Goal: Task Accomplishment & Management: Use online tool/utility

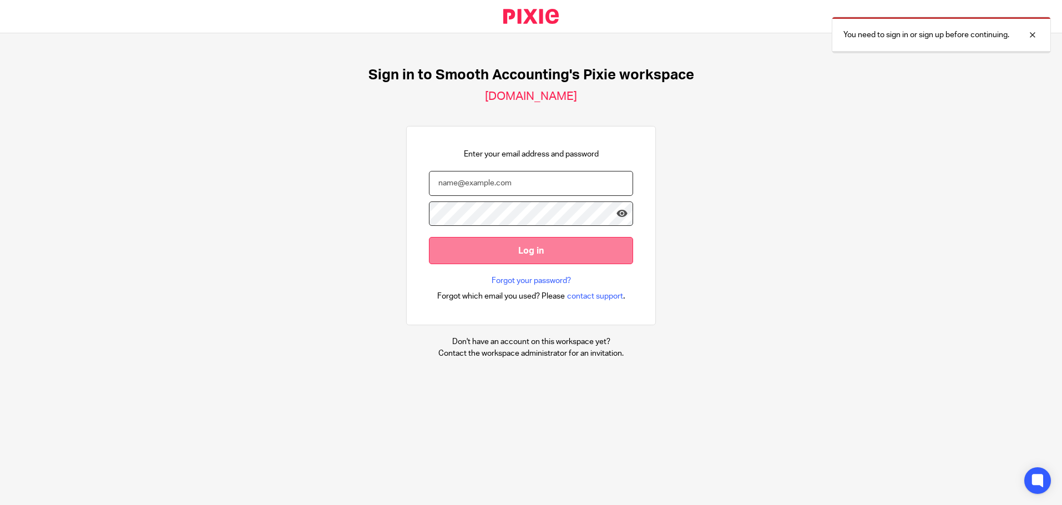
type input "samuel@smoothaccounting.co.uk"
click at [582, 257] on input "Log in" at bounding box center [531, 250] width 204 height 27
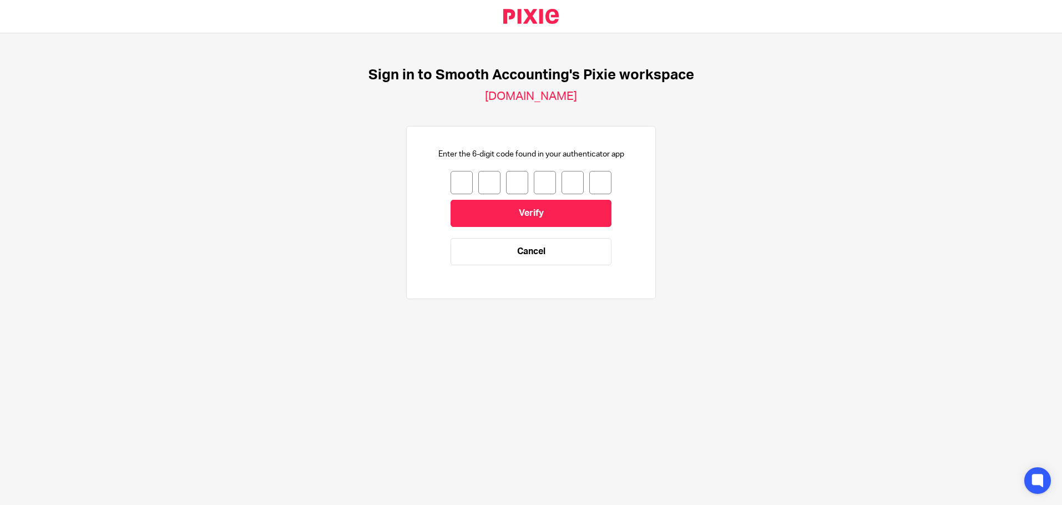
click at [463, 181] on input "number" at bounding box center [461, 182] width 22 height 23
type input "8"
type input "7"
type input "4"
type input "9"
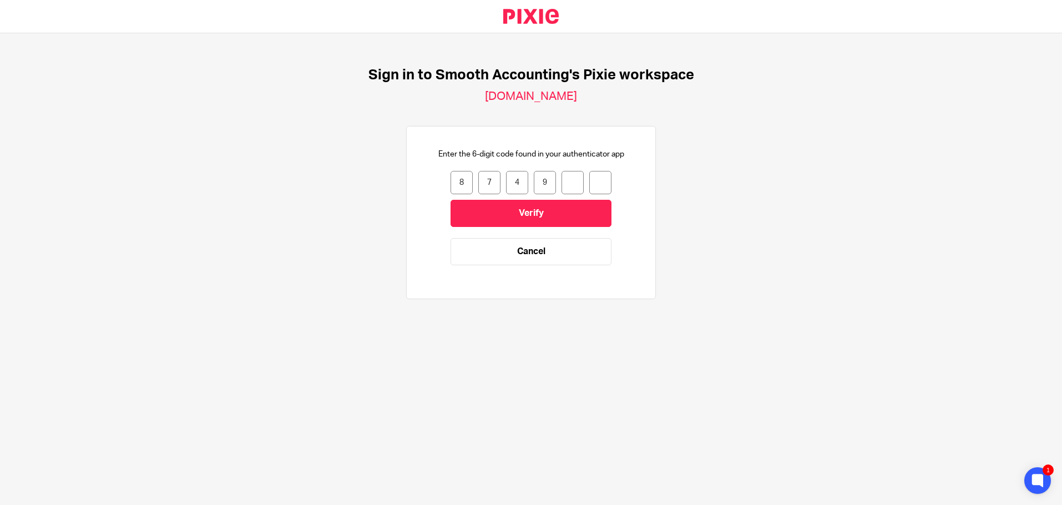
type input "0"
type input "1"
click at [526, 208] on input "Verify" at bounding box center [530, 213] width 161 height 27
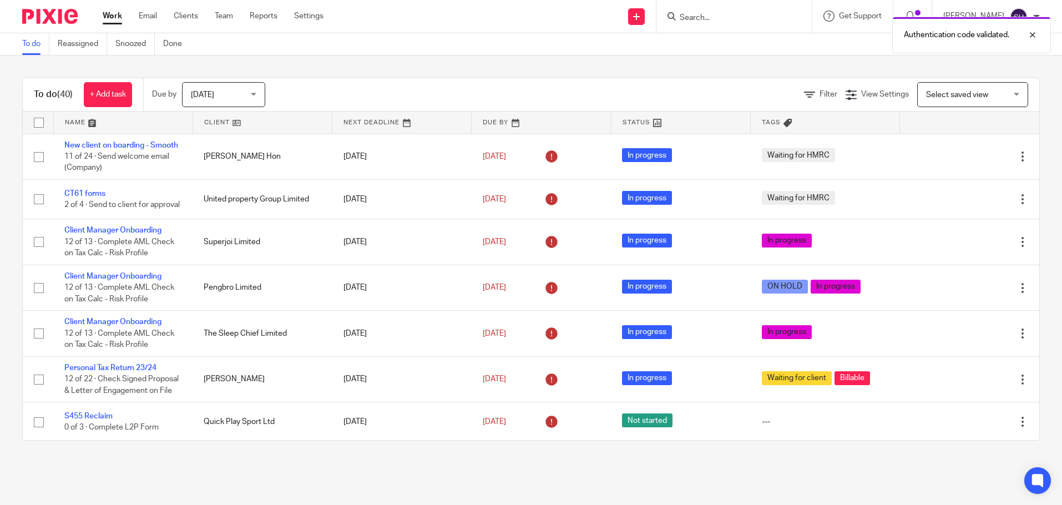
click at [707, 27] on div "Authentication code validated." at bounding box center [791, 32] width 520 height 42
click at [698, 13] on div "Authentication code validated." at bounding box center [791, 32] width 520 height 42
click at [703, 23] on div "Authentication code validated." at bounding box center [791, 32] width 520 height 42
drag, startPoint x: 703, startPoint y: 23, endPoint x: 704, endPoint y: 28, distance: 5.6
drag, startPoint x: 704, startPoint y: 28, endPoint x: 692, endPoint y: 18, distance: 15.8
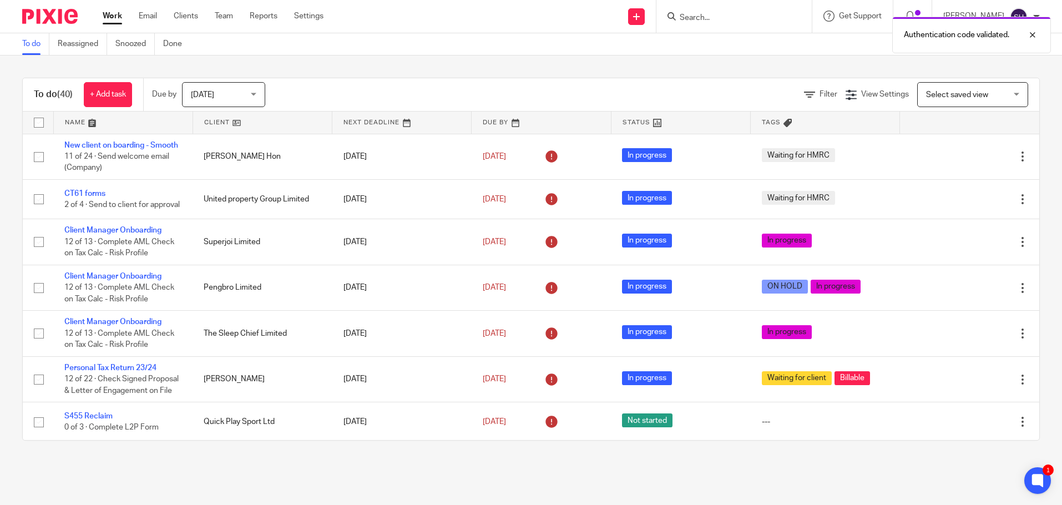
click at [698, 6] on div at bounding box center [733, 16] width 155 height 33
click at [691, 19] on div "Authentication code validated." at bounding box center [791, 32] width 520 height 42
click at [316, 19] on link "Settings" at bounding box center [308, 16] width 29 height 11
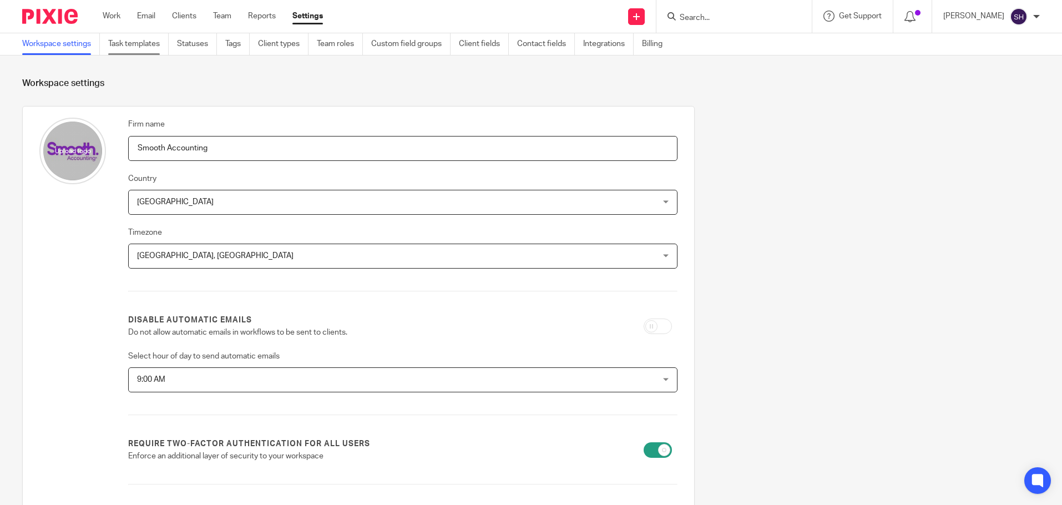
click at [124, 48] on link "Task templates" at bounding box center [138, 44] width 60 height 22
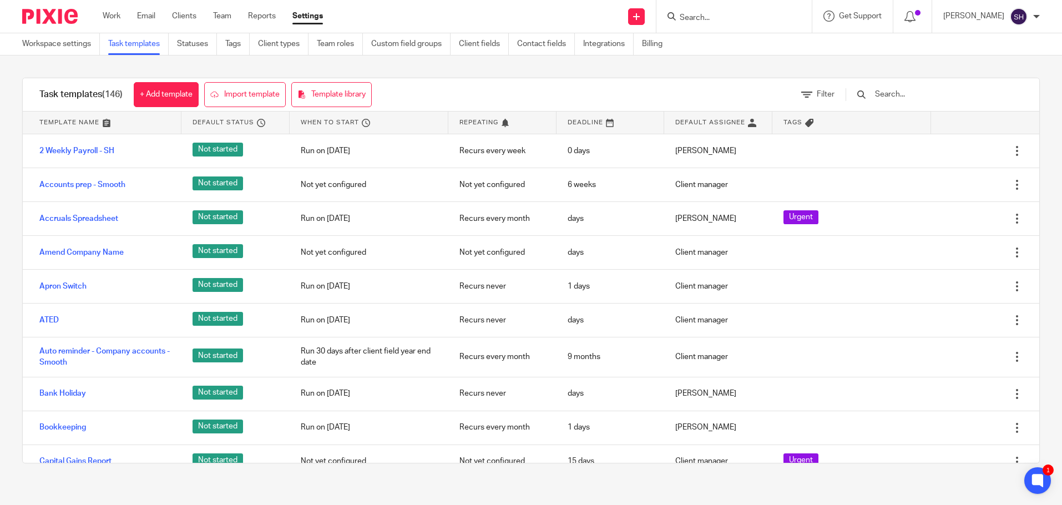
click at [932, 95] on input "text" at bounding box center [938, 94] width 129 height 12
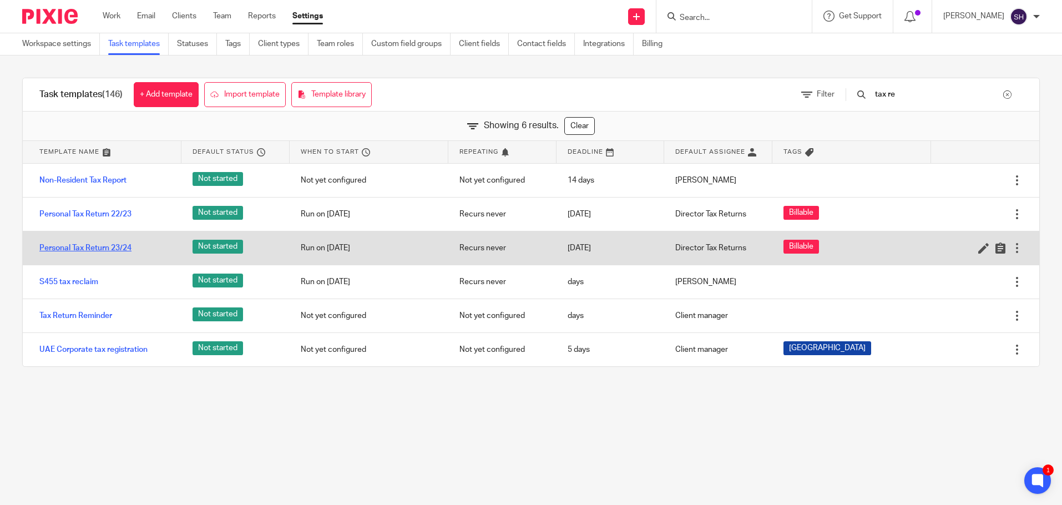
type input "tax re"
click at [116, 247] on link "Personal Tax Return 23/24" at bounding box center [85, 247] width 92 height 11
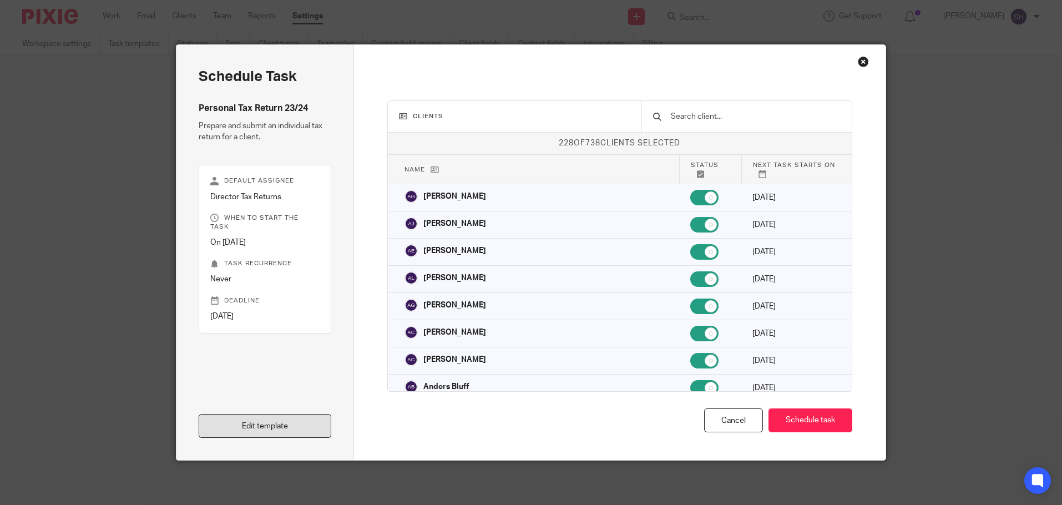
click at [273, 424] on link "Edit template" at bounding box center [265, 426] width 133 height 24
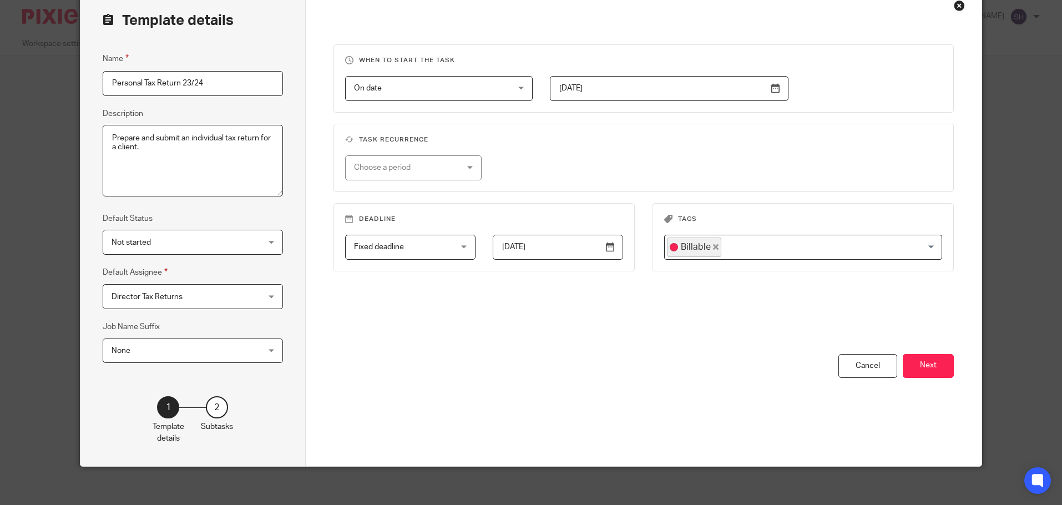
scroll to position [62, 0]
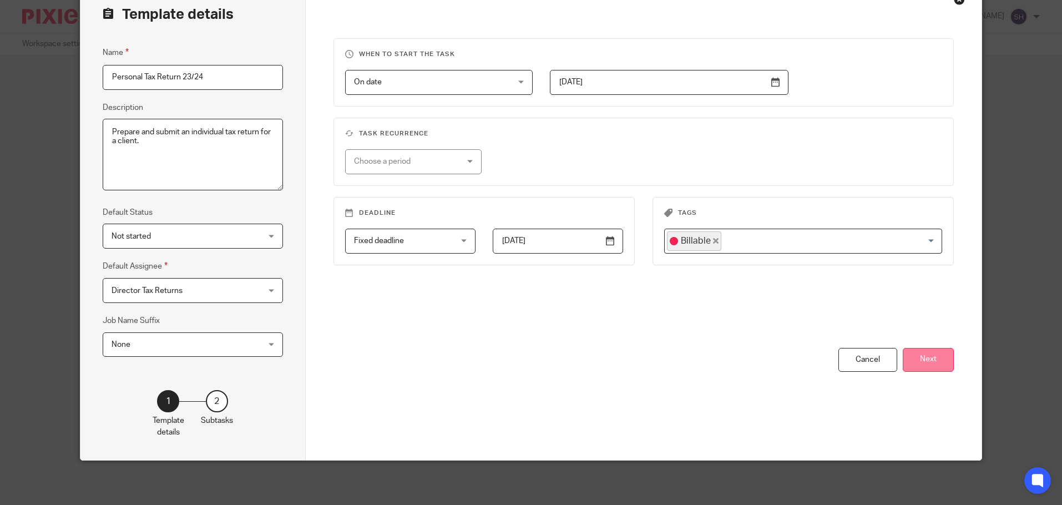
click at [926, 361] on button "Next" at bounding box center [927, 360] width 51 height 24
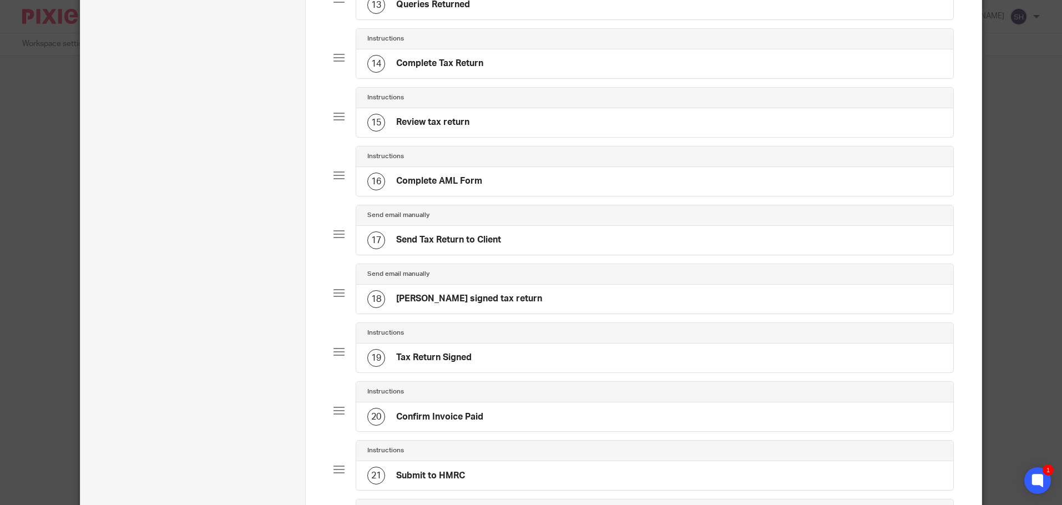
scroll to position [839, 0]
click at [482, 237] on h4 "Send Tax Return to Client" at bounding box center [448, 240] width 105 height 12
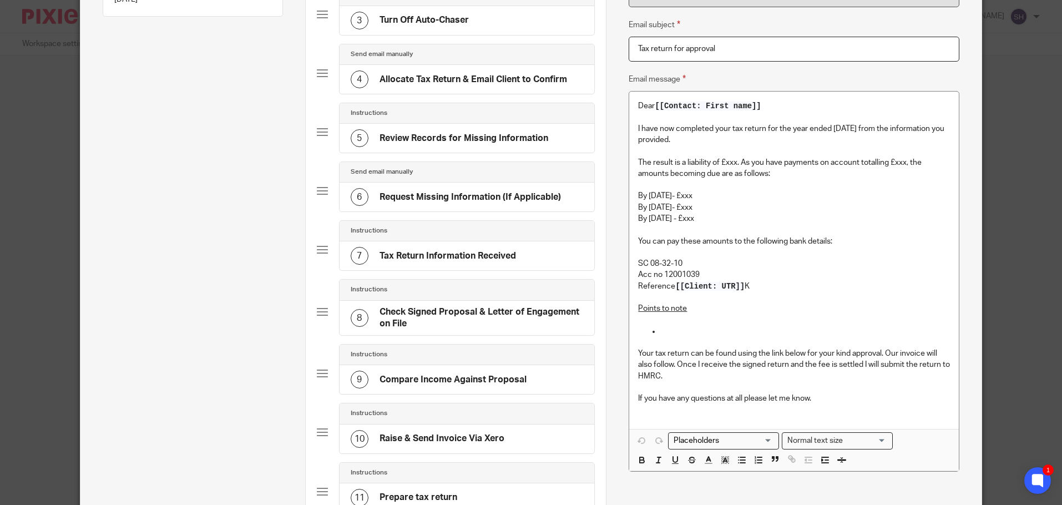
scroll to position [277, 0]
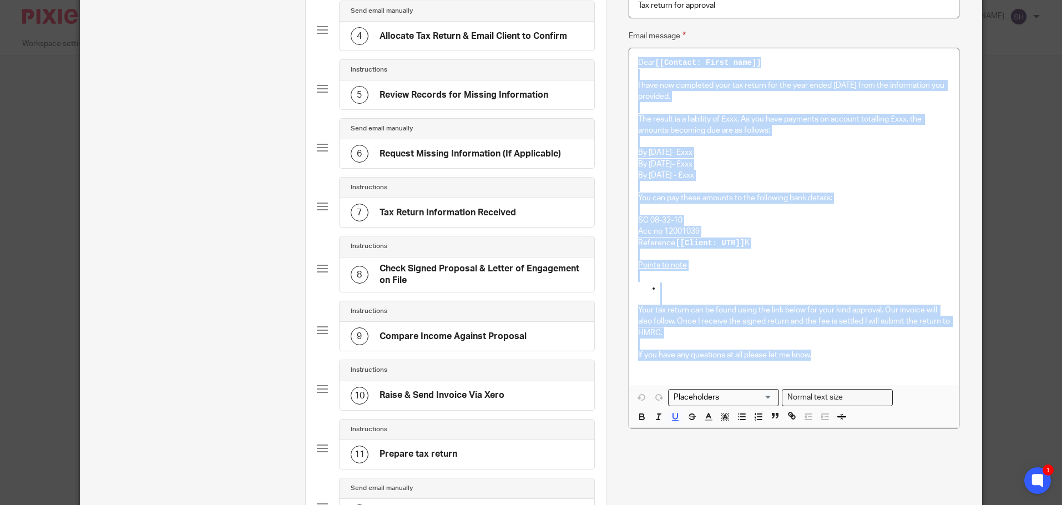
drag, startPoint x: 768, startPoint y: 293, endPoint x: 599, endPoint y: 49, distance: 297.4
click at [599, 49] on div "Subtasks Personal Tax Return 23/24 Prepare and submit an individual tax return …" at bounding box center [530, 496] width 901 height 1457
copy div "Dear [[Contact: First name]] I have now completed your tax return for the year …"
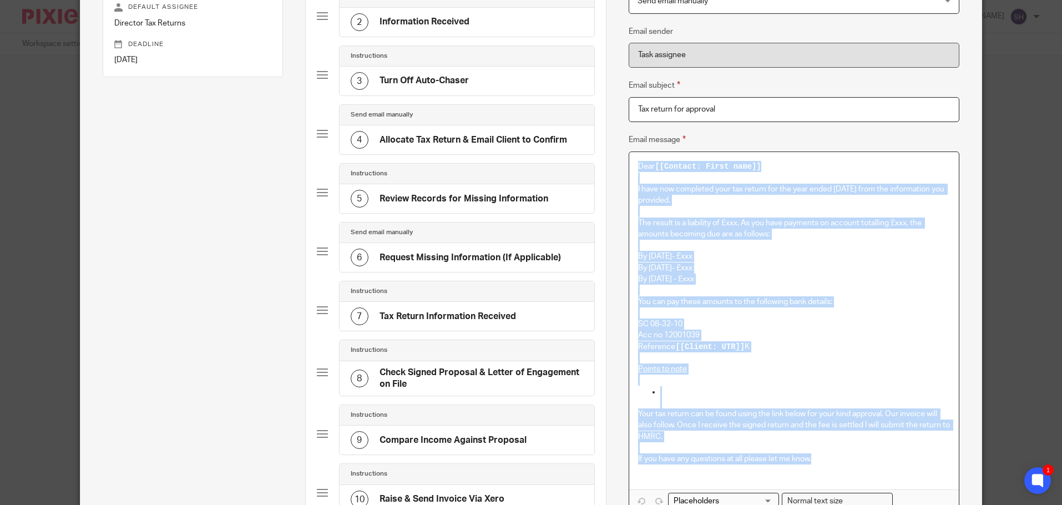
scroll to position [0, 0]
